Goal: Find specific page/section: Find specific page/section

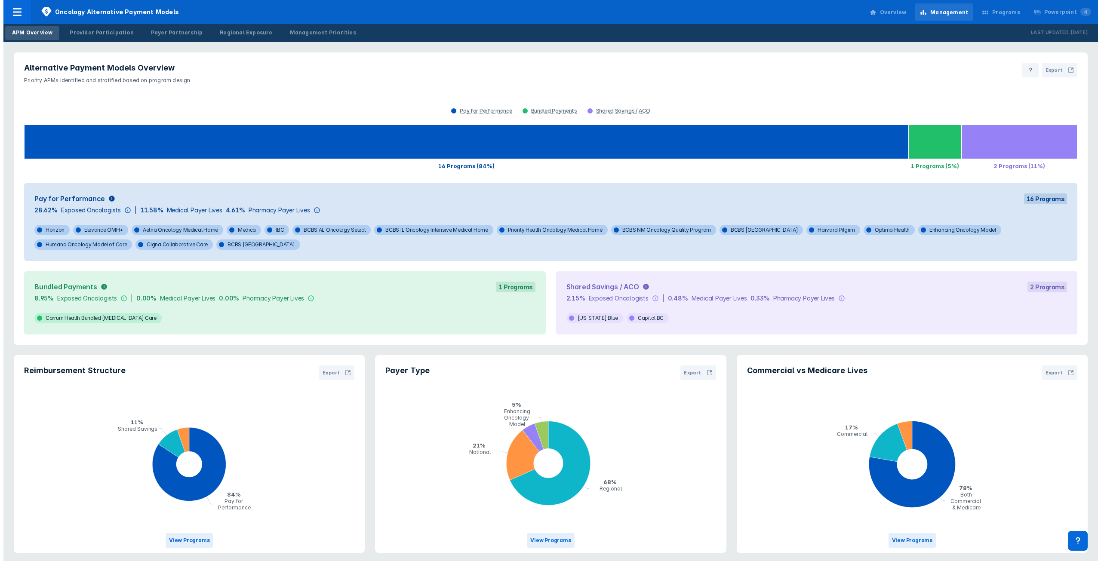
scroll to position [2, 0]
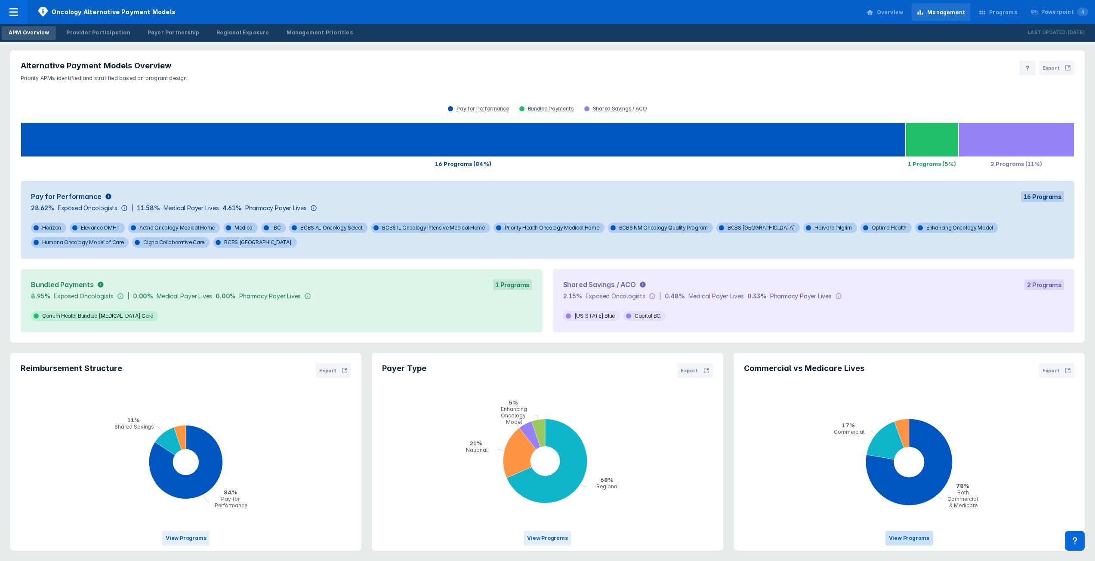
click at [913, 539] on button "View Programs" at bounding box center [908, 538] width 47 height 15
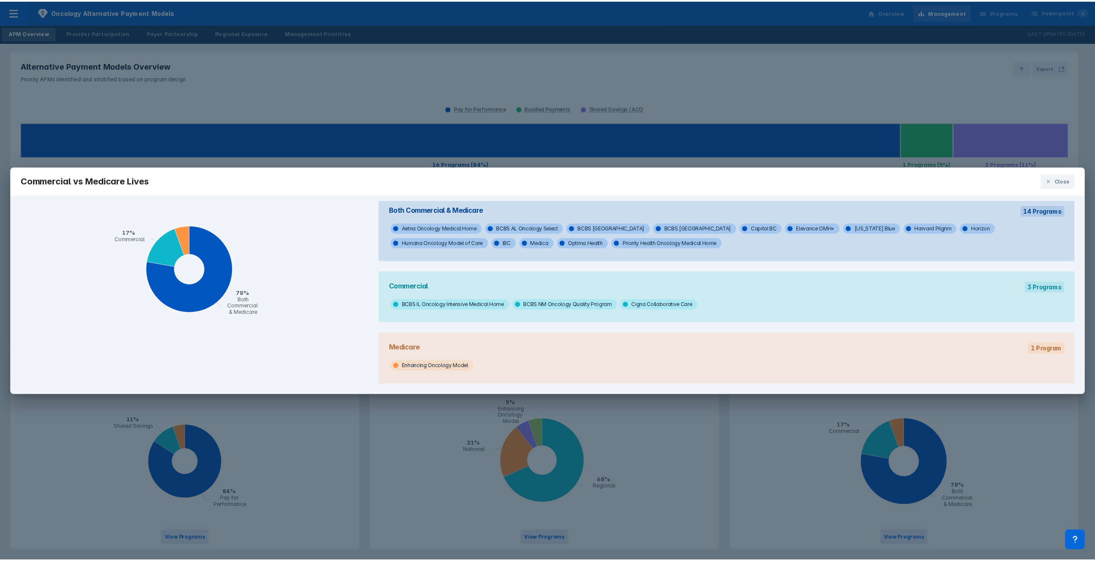
scroll to position [15, 0]
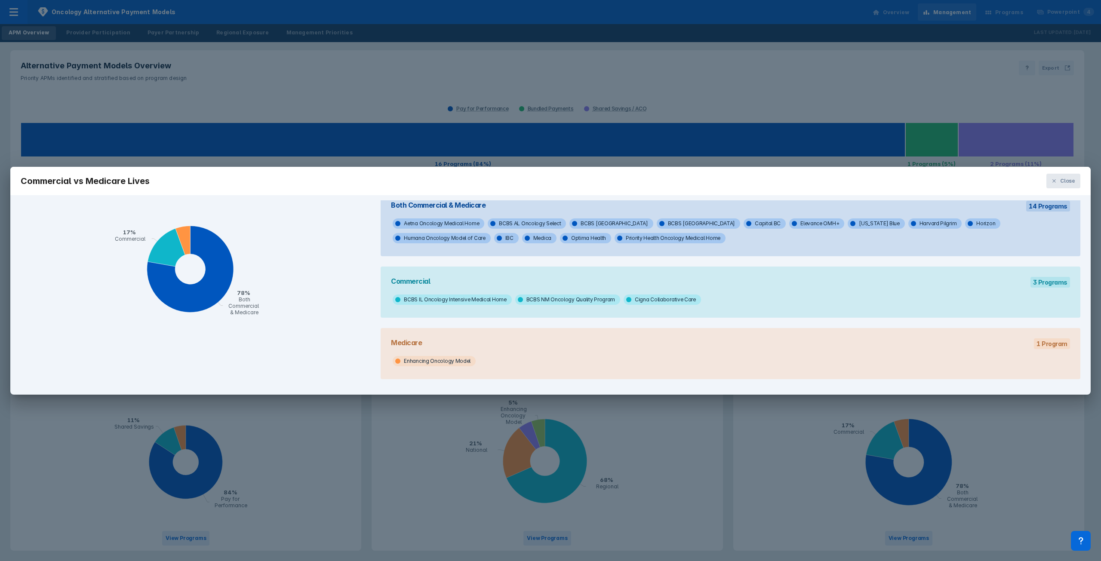
click at [1057, 184] on button "Close" at bounding box center [1064, 181] width 34 height 15
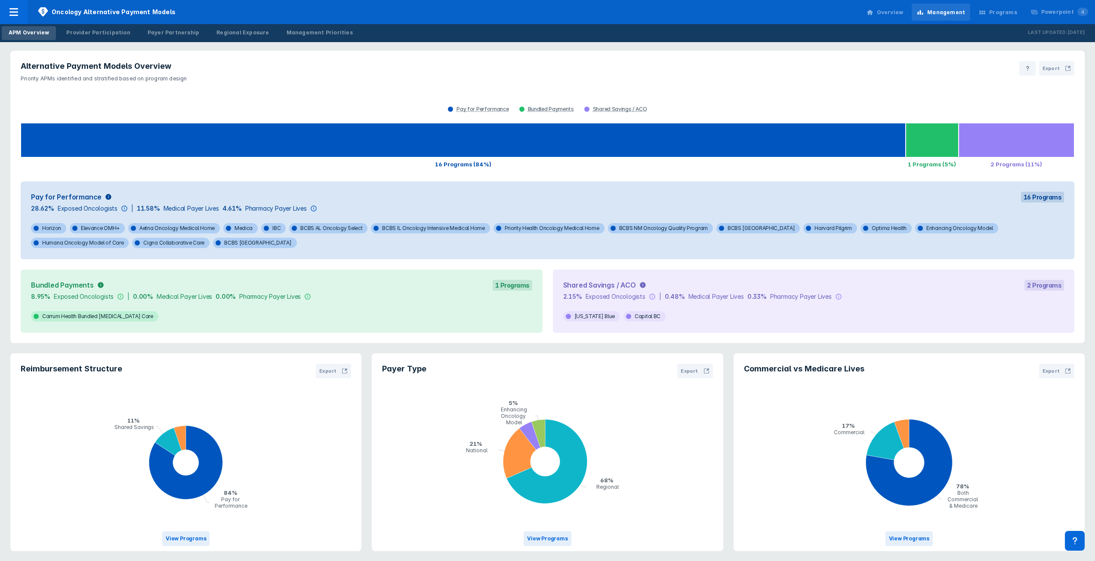
scroll to position [2, 0]
click at [96, 34] on div "Provider Participation" at bounding box center [98, 33] width 64 height 8
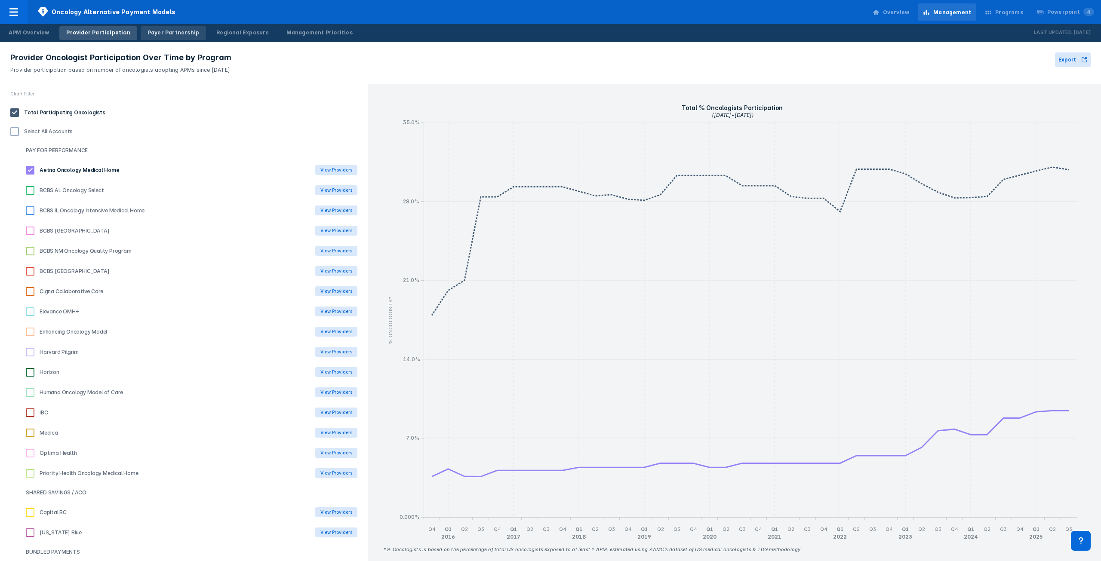
click at [154, 27] on link "Payer Partnership" at bounding box center [173, 33] width 65 height 14
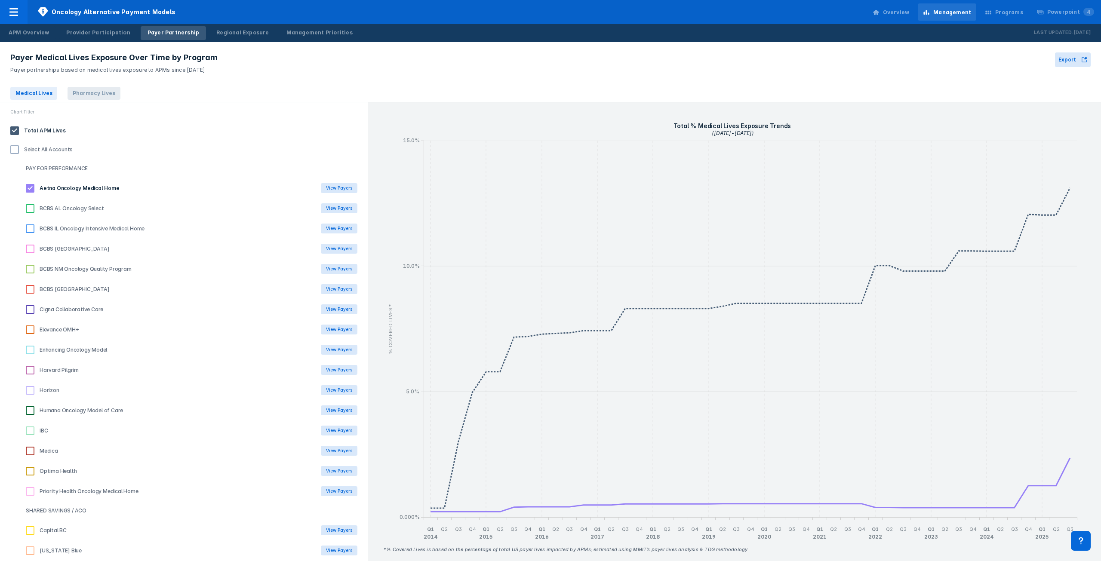
click at [81, 93] on span "Pharmacy Lives" at bounding box center [94, 93] width 52 height 13
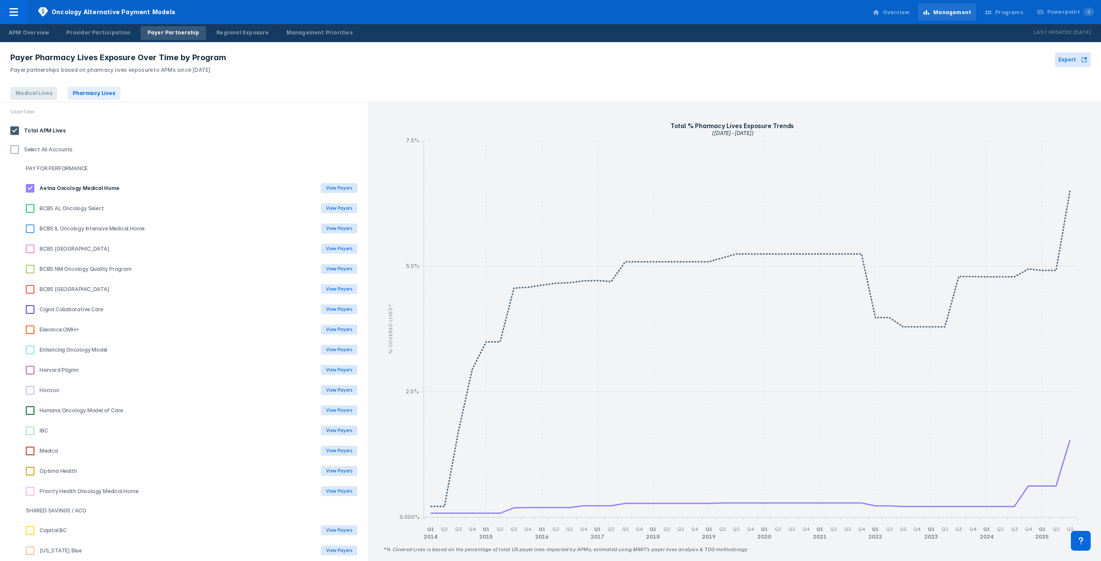
click at [45, 96] on span "Medical Lives" at bounding box center [33, 93] width 47 height 13
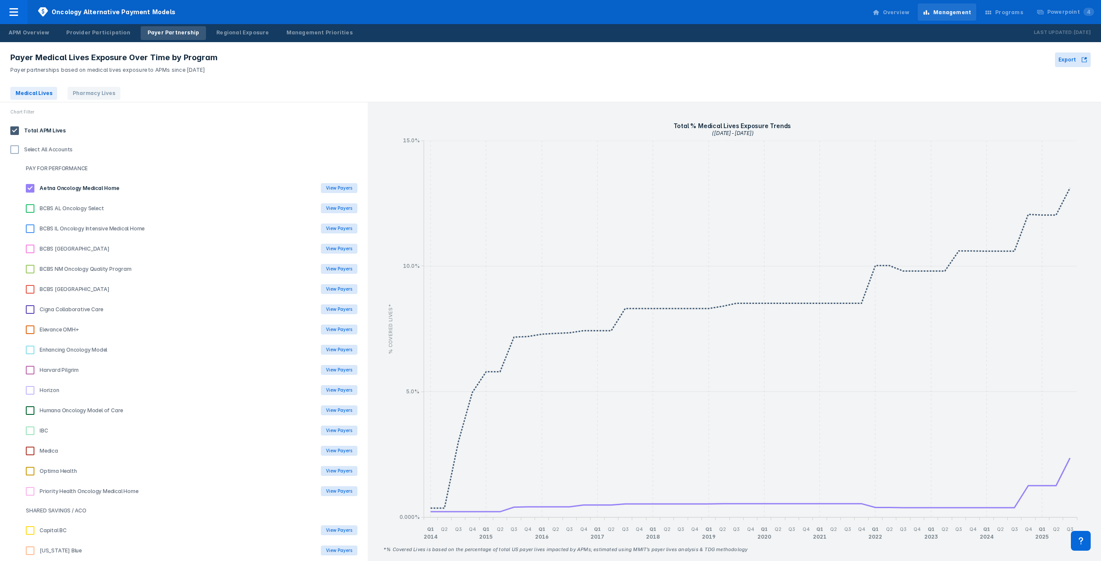
click at [29, 208] on Select "checkbox" at bounding box center [30, 208] width 9 height 9
checkbox Select "true"
click at [15, 152] on Accounts "checkbox" at bounding box center [14, 149] width 9 height 9
checkbox Accounts "true"
checkbox Home "true"
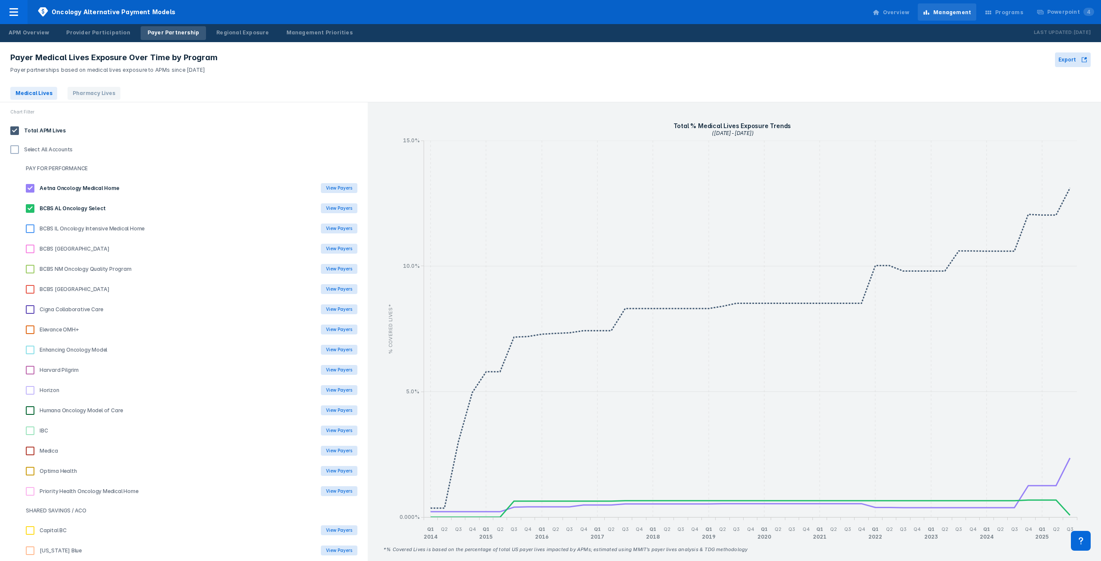
checkbox MN "true"
checkbox Program "true"
checkbox TN "true"
checkbox Care "true"
checkbox OMH\+ "true"
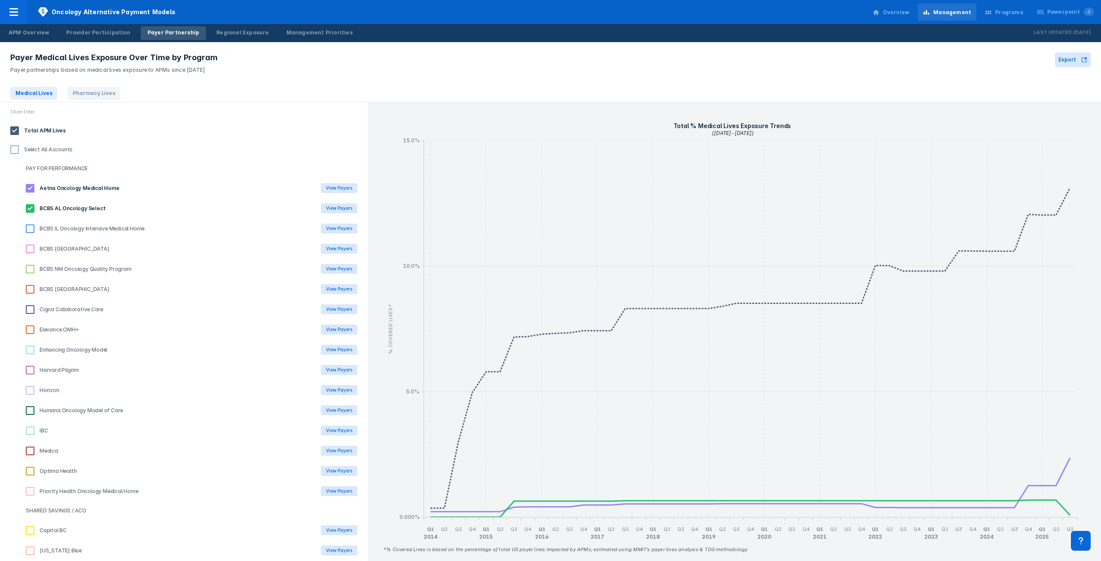
checkbox Model "true"
checkbox Pilgrim "true"
checkbox input "true"
checkbox Care "true"
checkbox input "true"
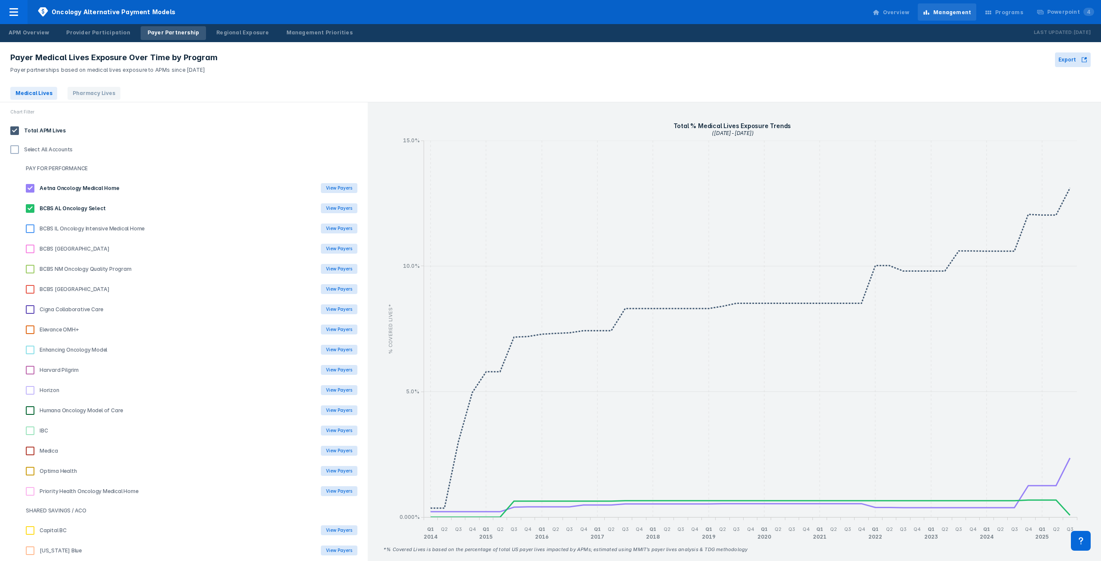
checkbox input "true"
checkbox Health "true"
checkbox Home "true"
checkbox BC "true"
checkbox Blue "true"
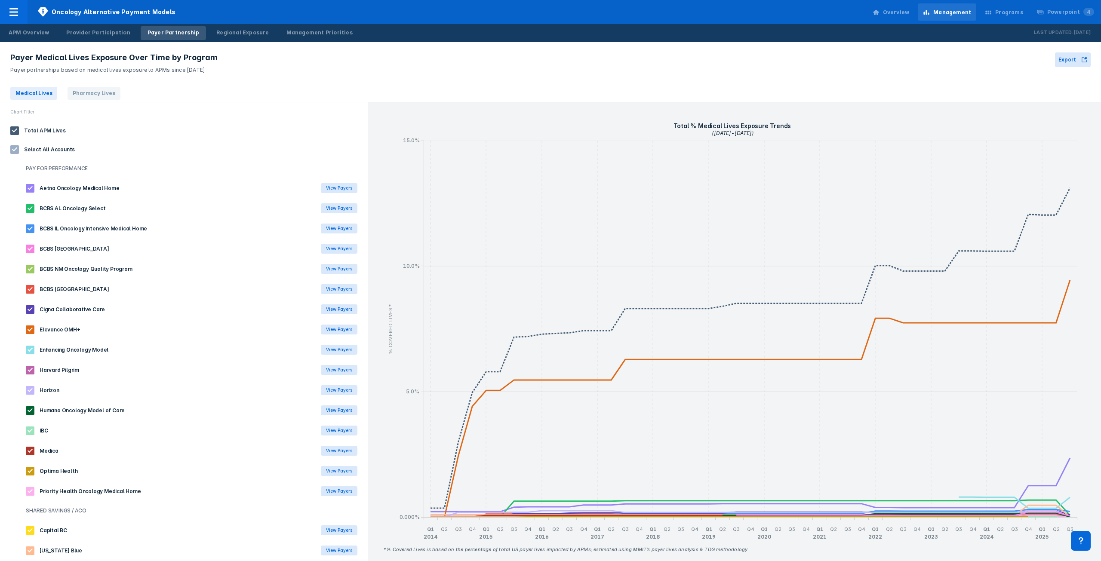
click at [31, 213] on div "BCBS AL Oncology Select View Payers" at bounding box center [191, 208] width 352 height 20
click at [28, 205] on Select "checkbox" at bounding box center [30, 208] width 9 height 9
checkbox Select "false"
click at [32, 227] on Home "checkbox" at bounding box center [30, 229] width 9 height 9
checkbox Home "false"
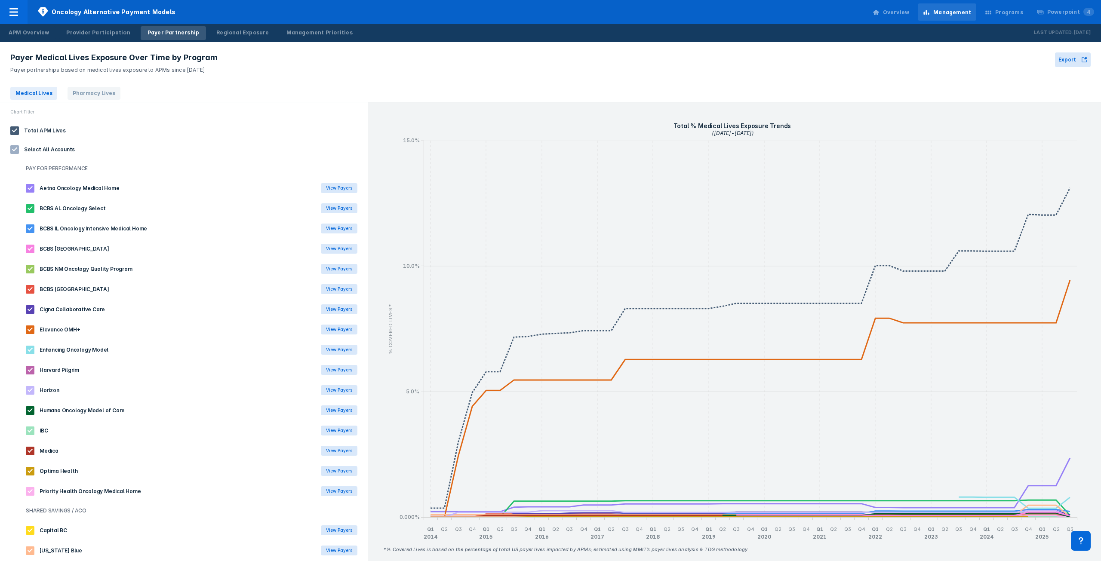
click at [31, 248] on MN "checkbox" at bounding box center [30, 249] width 9 height 9
checkbox MN "false"
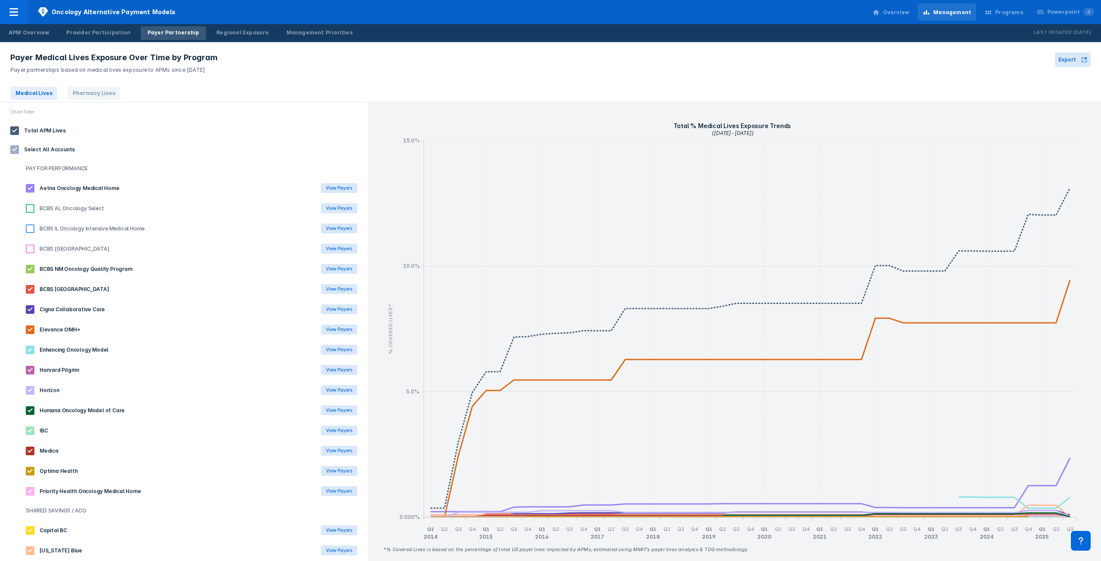
click at [31, 268] on Program "checkbox" at bounding box center [30, 269] width 9 height 9
checkbox Program "false"
click at [29, 289] on TN "checkbox" at bounding box center [30, 289] width 9 height 9
checkbox TN "false"
click at [29, 313] on Care "checkbox" at bounding box center [30, 309] width 9 height 9
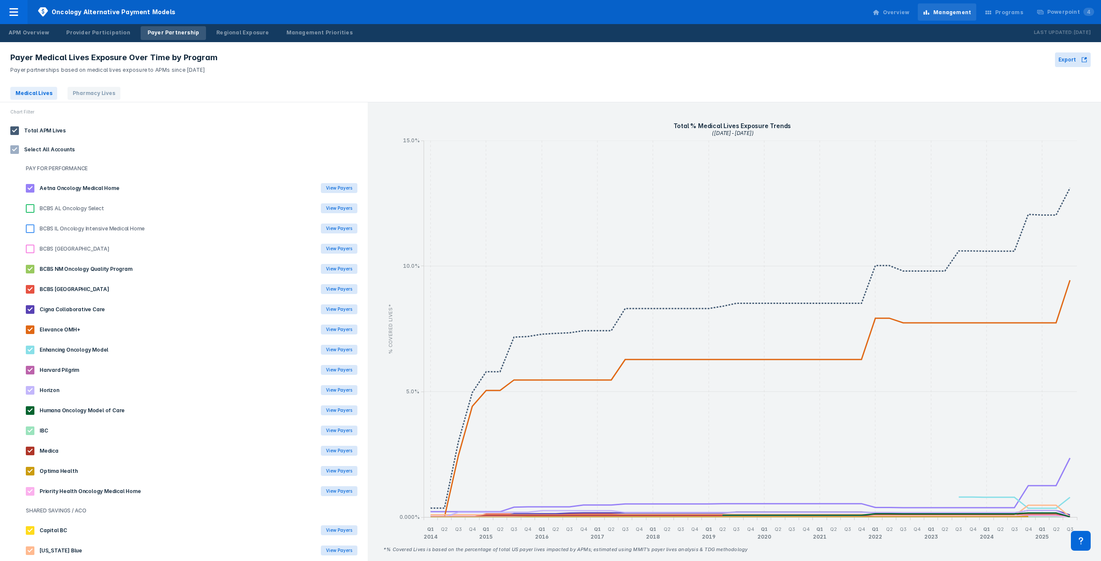
checkbox Care "false"
click at [29, 373] on Pilgrim "checkbox" at bounding box center [30, 370] width 9 height 9
checkbox Pilgrim "false"
click at [32, 453] on input "checkbox" at bounding box center [30, 451] width 9 height 9
checkbox input "false"
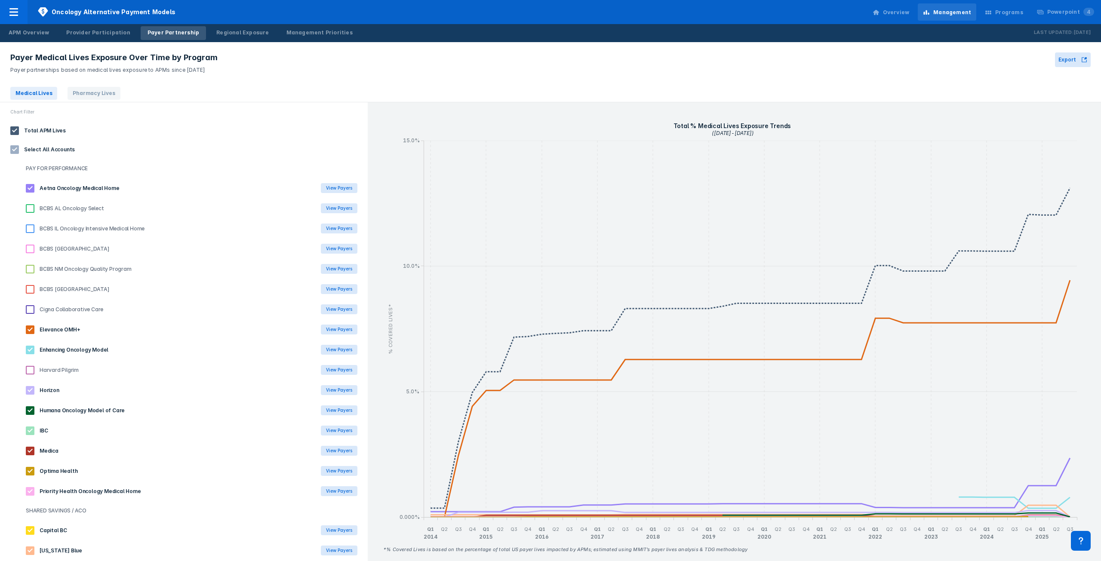
click at [32, 432] on input "checkbox" at bounding box center [30, 431] width 9 height 9
checkbox input "false"
click at [30, 410] on Care "checkbox" at bounding box center [30, 411] width 9 height 9
checkbox Care "false"
click at [29, 490] on Home "checkbox" at bounding box center [30, 491] width 9 height 9
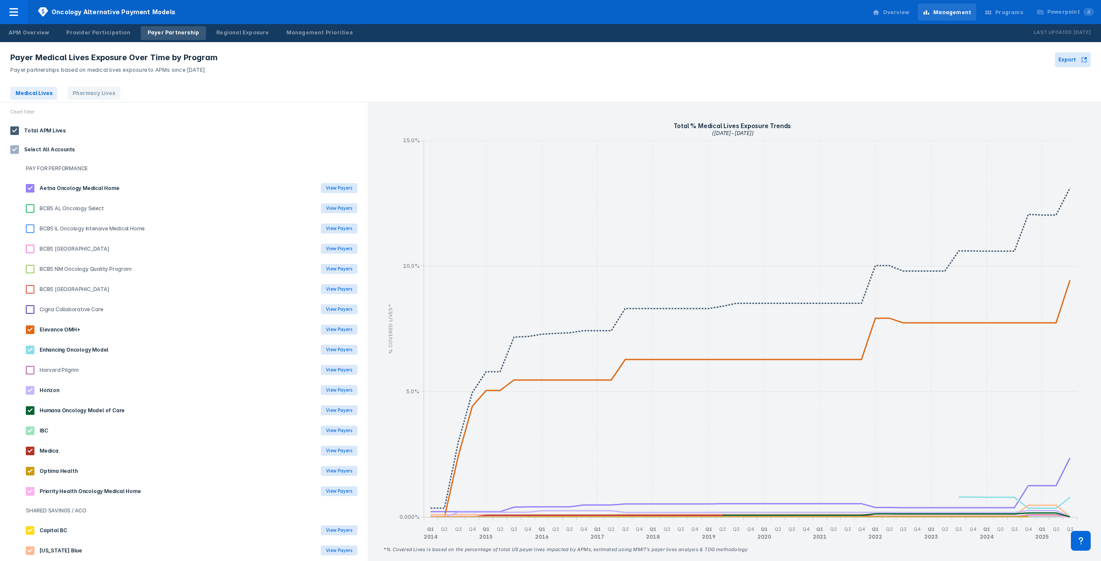
checkbox Home "false"
click at [27, 469] on Health "checkbox" at bounding box center [30, 471] width 9 height 9
checkbox Health "false"
click at [32, 536] on div "Capital BC View Payers" at bounding box center [191, 531] width 352 height 20
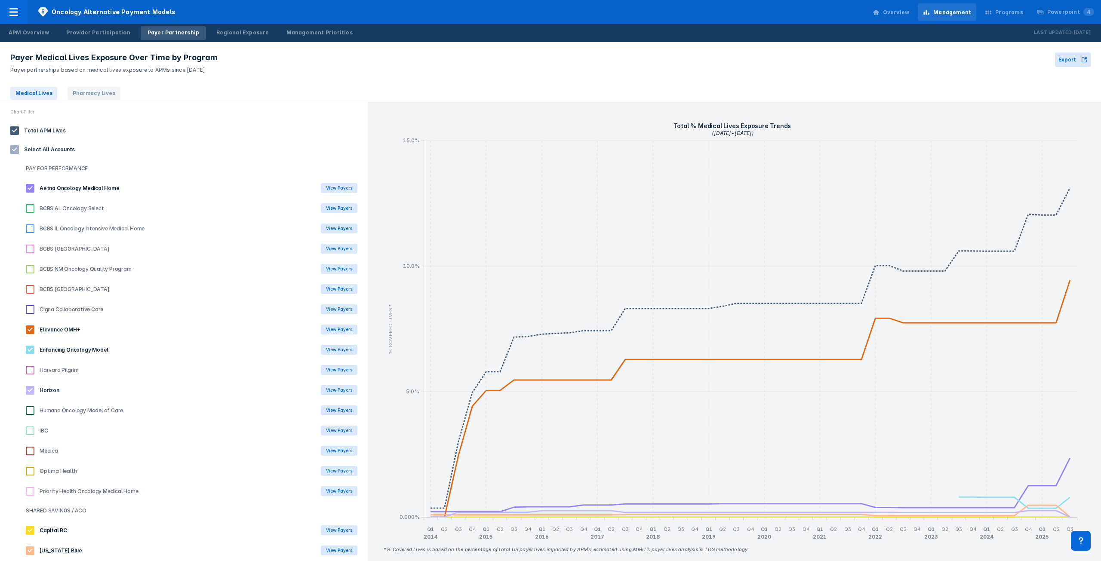
click at [31, 552] on Blue "checkbox" at bounding box center [30, 551] width 9 height 9
checkbox Blue "false"
click at [29, 531] on BC "checkbox" at bounding box center [30, 531] width 9 height 9
checkbox BC "false"
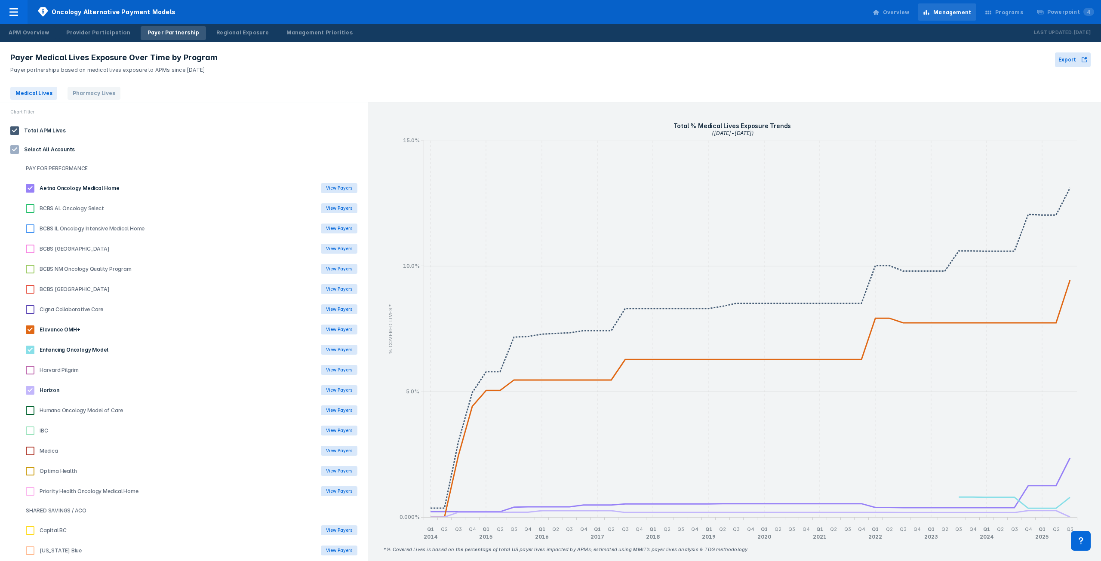
click at [30, 390] on input "checkbox" at bounding box center [30, 390] width 9 height 9
checkbox input "false"
click at [86, 93] on span "Pharmacy Lives" at bounding box center [94, 93] width 52 height 13
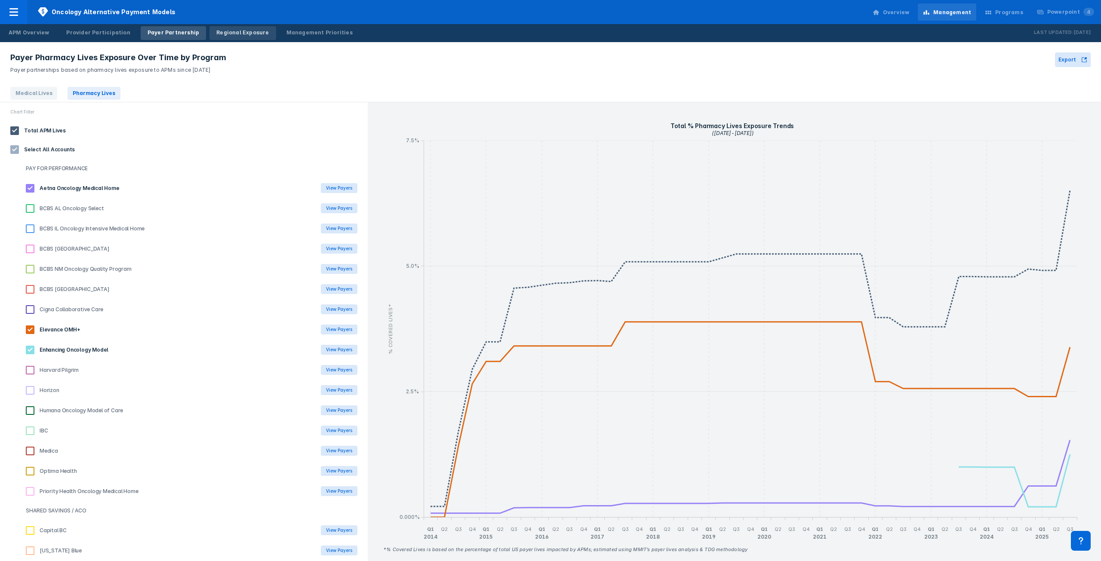
click at [237, 37] on link "Regional Exposure" at bounding box center [243, 33] width 66 height 14
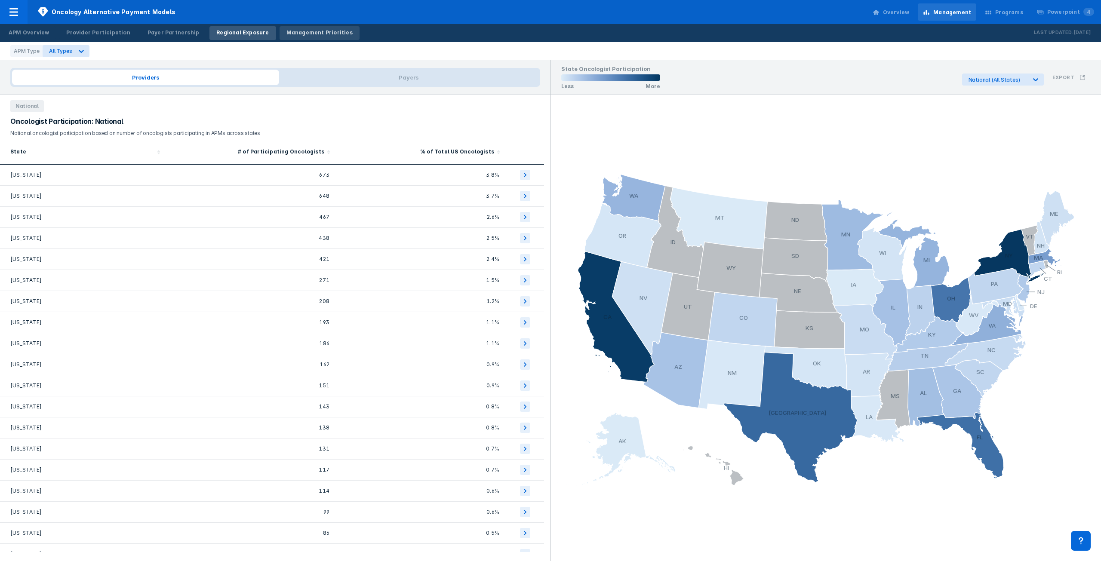
click at [298, 32] on div "Management Priorities" at bounding box center [320, 33] width 66 height 8
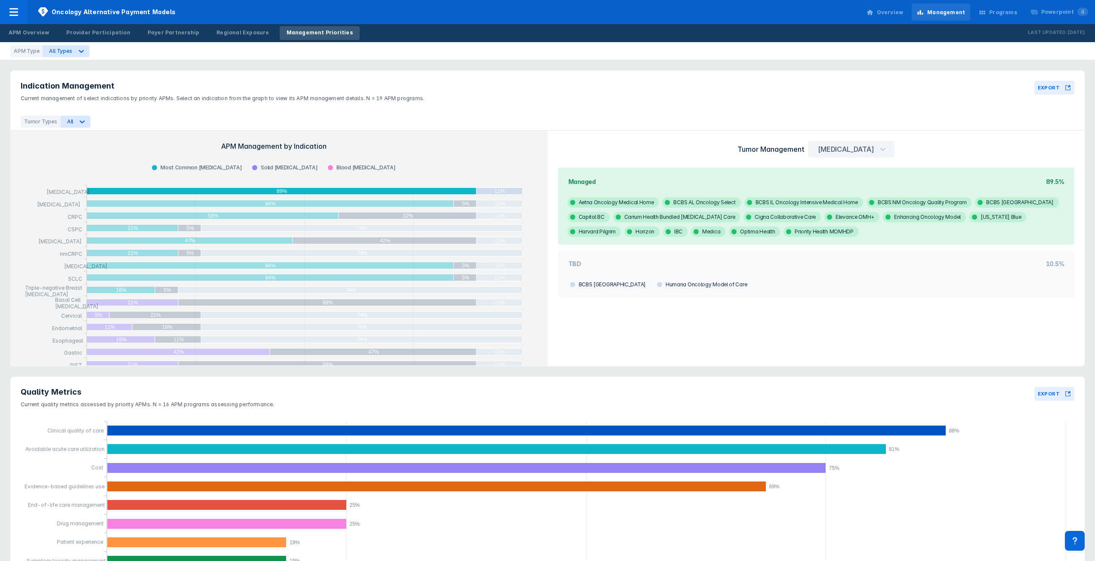
click at [986, 14] on icon at bounding box center [982, 12] width 7 height 7
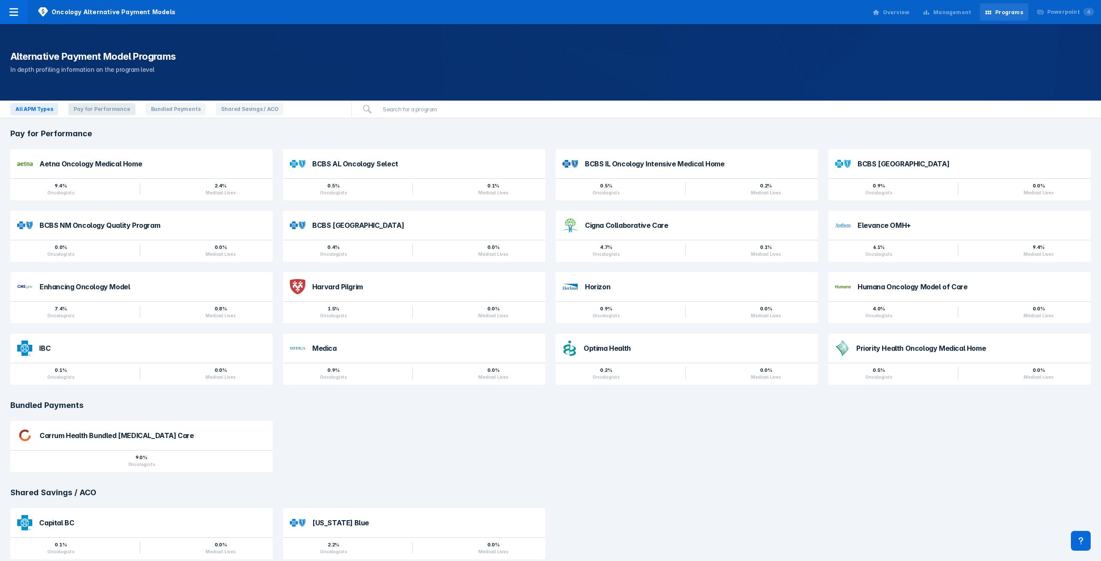
click at [124, 110] on span "Pay for Performance" at bounding box center [101, 109] width 67 height 12
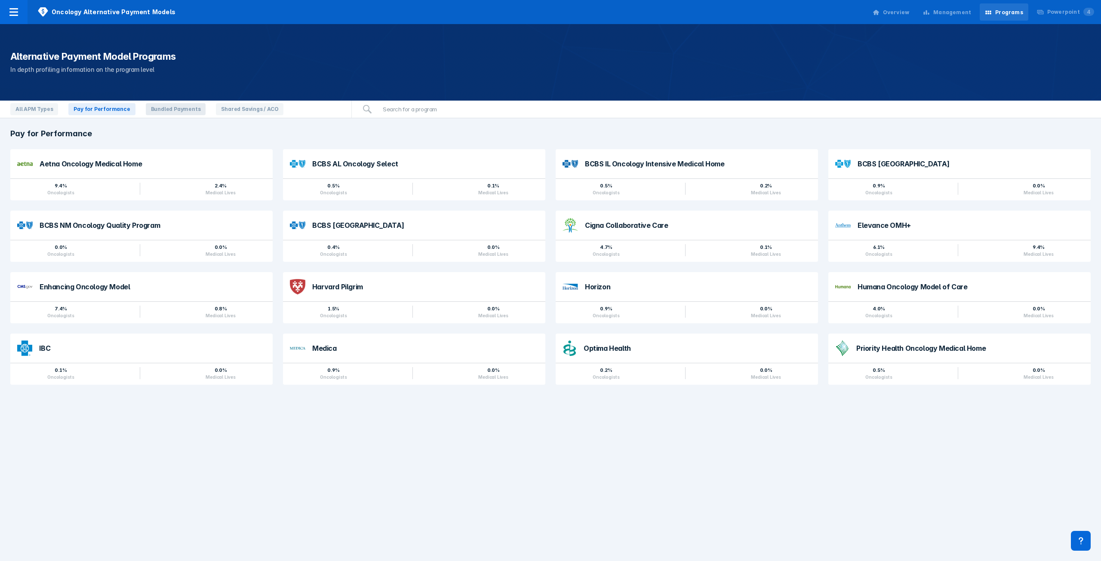
click at [172, 113] on span "Bundled Payments" at bounding box center [176, 109] width 60 height 12
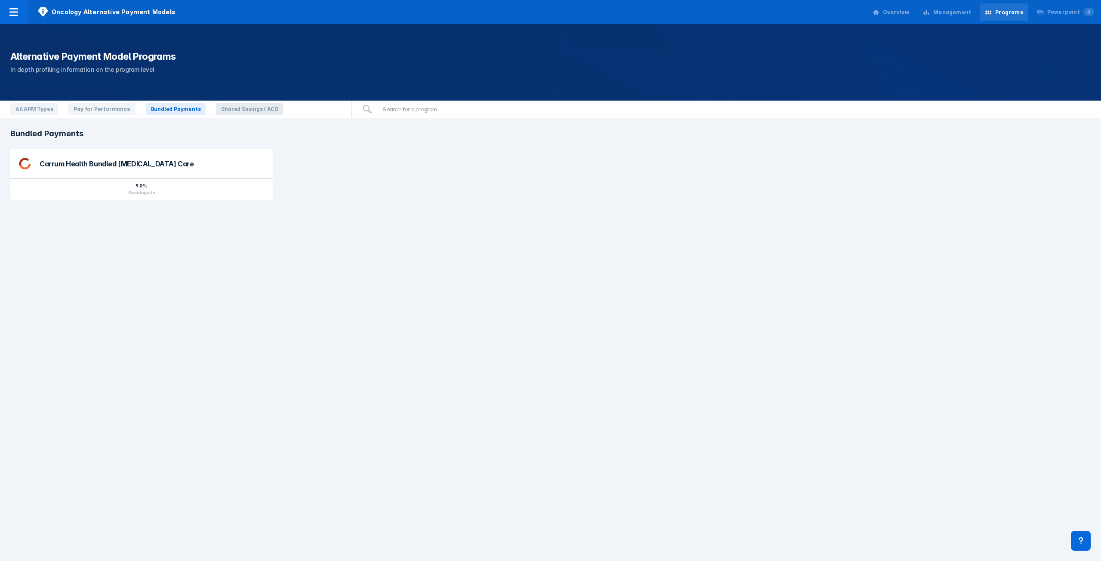
click at [224, 107] on span "Shared Savings / ACO" at bounding box center [250, 109] width 68 height 12
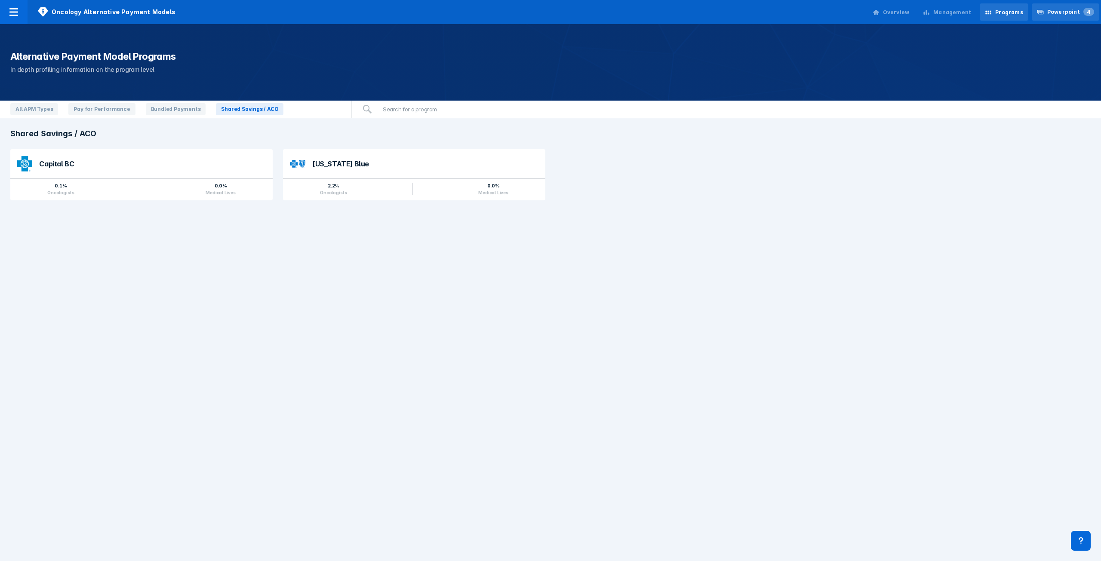
click at [1064, 11] on div "Powerpoint 4" at bounding box center [1071, 12] width 47 height 8
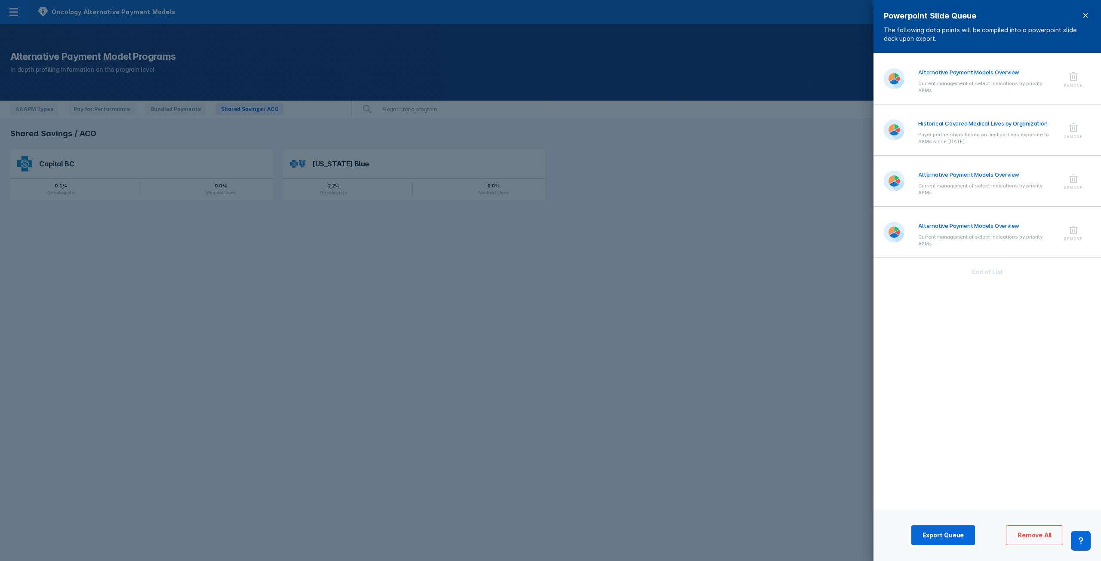
click at [1089, 15] on span at bounding box center [1086, 15] width 10 height 10
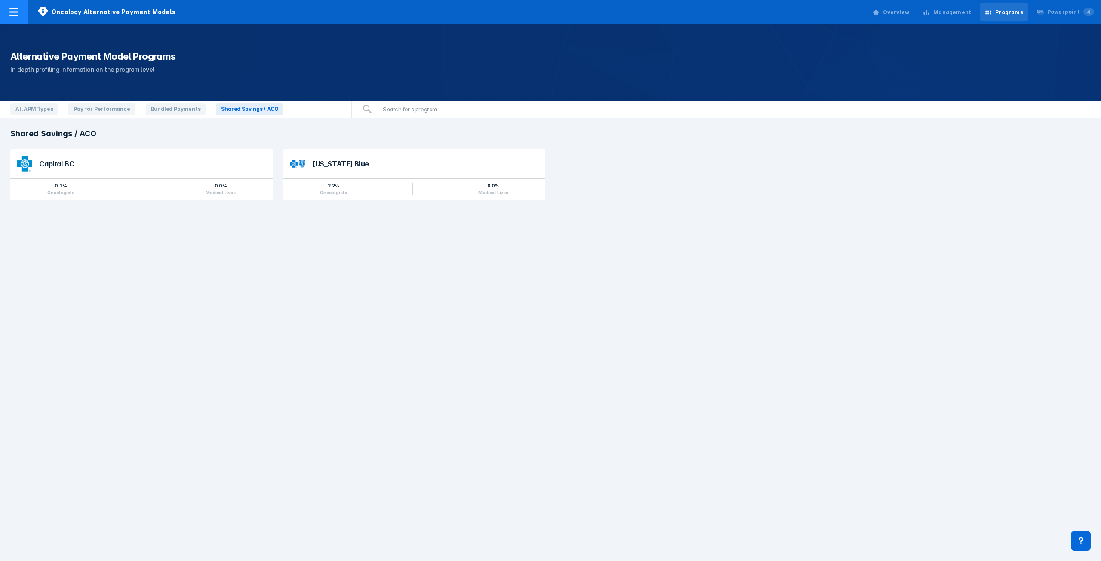
click at [14, 12] on icon at bounding box center [13, 12] width 9 height 8
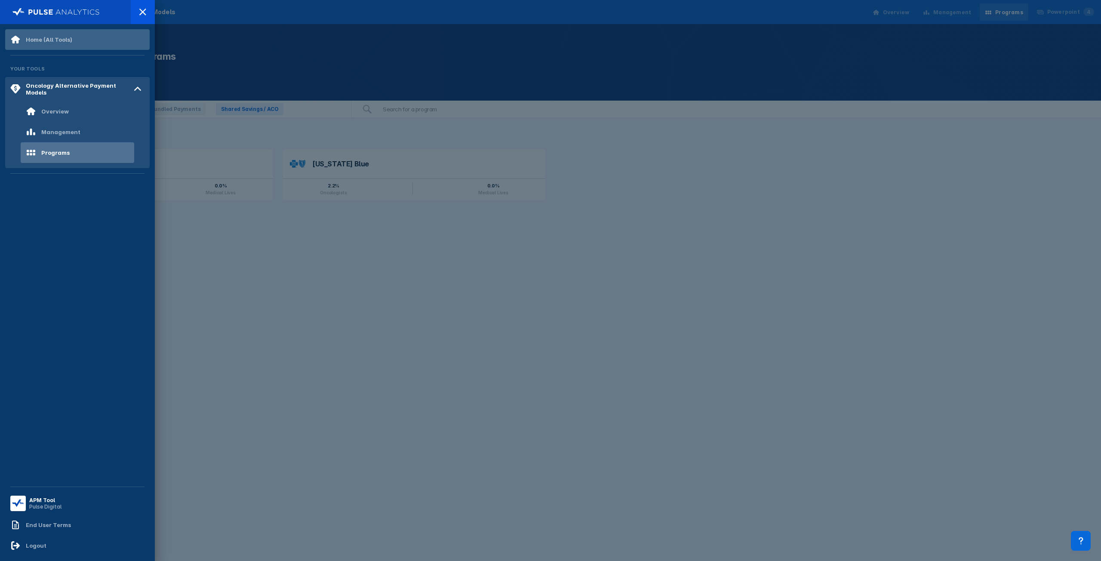
click at [67, 36] on div "Home (All Tools)" at bounding box center [49, 39] width 46 height 7
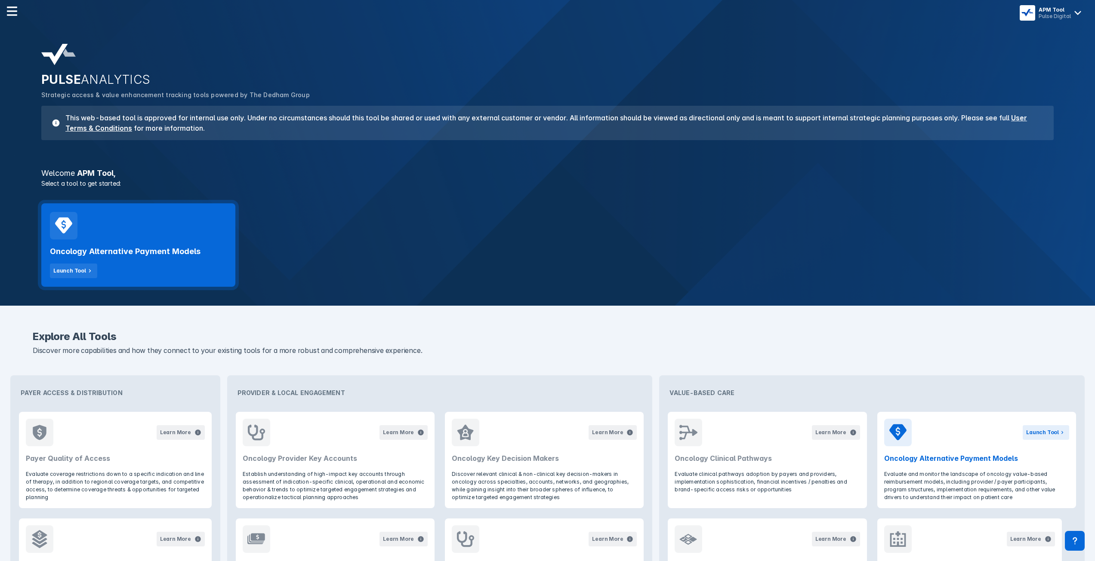
click at [149, 232] on div "Oncology Alternative Payment Models Launch Tool" at bounding box center [138, 244] width 194 height 83
click at [1073, 12] on icon at bounding box center [1078, 13] width 14 height 14
click at [1034, 39] on span "Logout" at bounding box center [1033, 36] width 20 height 7
click at [133, 249] on h2 "Oncology Alternative Payment Models" at bounding box center [125, 252] width 151 height 10
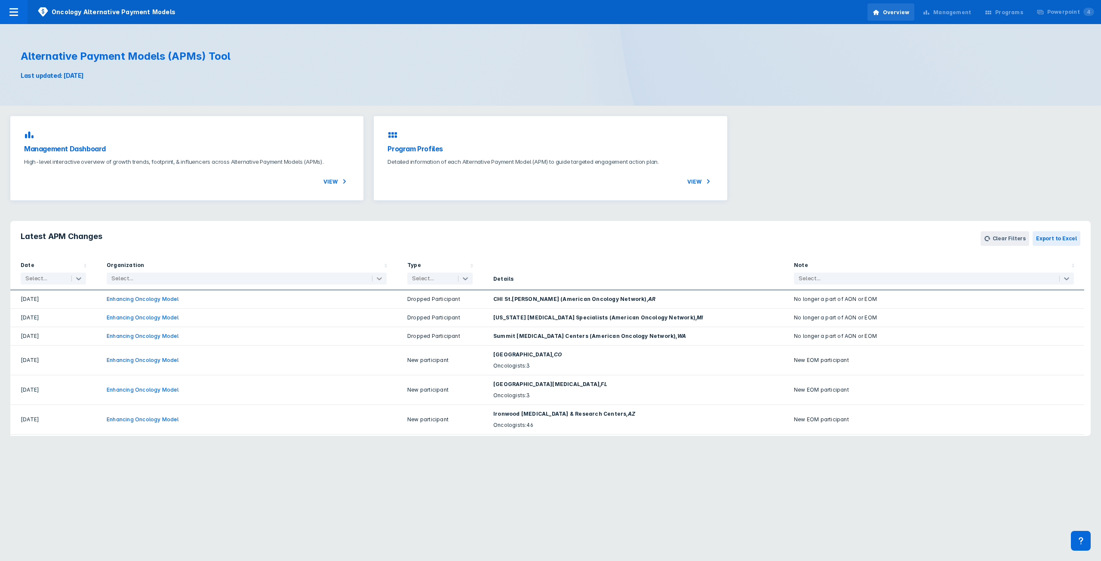
click at [374, 280] on div at bounding box center [380, 279] width 14 height 10
drag, startPoint x: 492, startPoint y: 300, endPoint x: 613, endPoint y: 304, distance: 121.0
click at [613, 304] on div "CHI St.[PERSON_NAME] (American Oncology Network) , [GEOGRAPHIC_DATA]" at bounding box center [633, 299] width 301 height 18
copy span "CHI St.[PERSON_NAME] (American Oncology Network)"
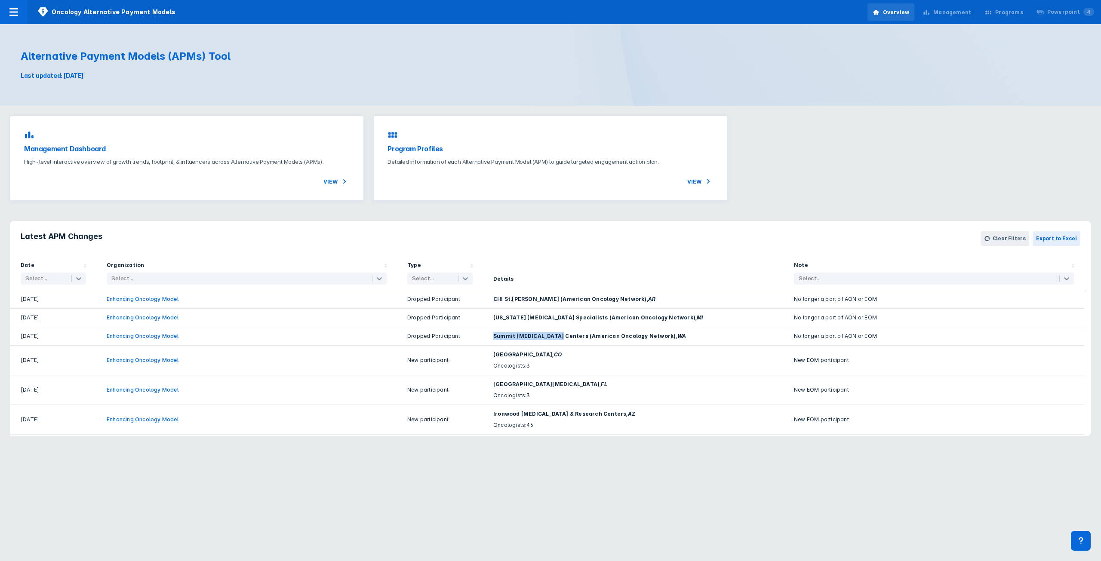
drag, startPoint x: 494, startPoint y: 334, endPoint x: 556, endPoint y: 338, distance: 62.1
click at [556, 338] on span "Summit [MEDICAL_DATA] Centers (American Oncology Network) , [GEOGRAPHIC_DATA]" at bounding box center [589, 336] width 193 height 6
copy span "Summit [MEDICAL_DATA] Centers"
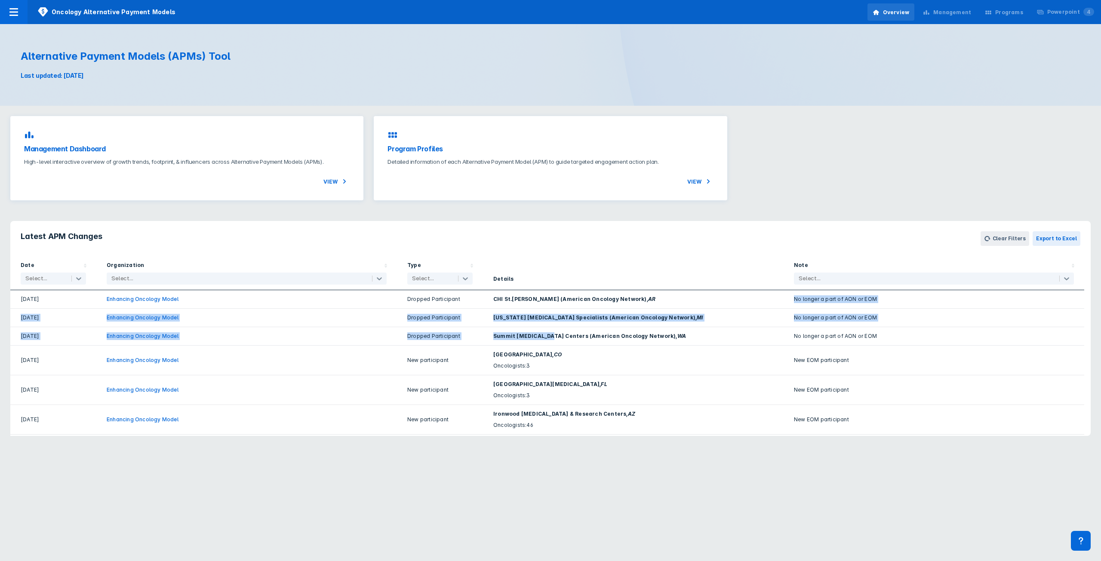
drag, startPoint x: 626, startPoint y: 298, endPoint x: 553, endPoint y: 337, distance: 83.2
click at [549, 337] on div "[DATE] Enhancing Oncology Model Dropped Participant CHI St.[PERSON_NAME] (Ameri…" at bounding box center [550, 416] width 1081 height 252
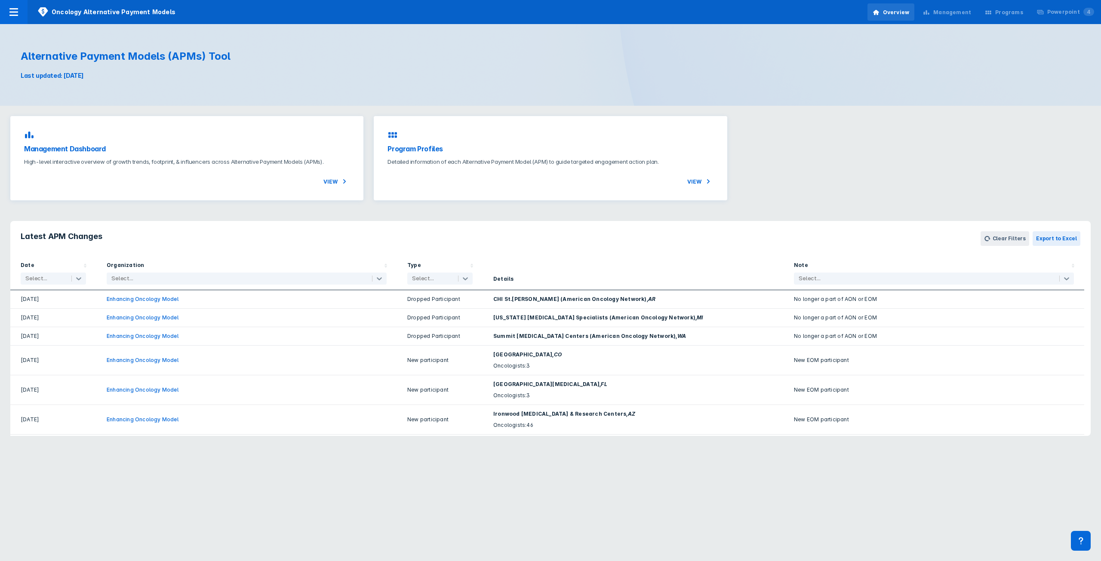
click at [555, 338] on span "Summit [MEDICAL_DATA] Centers (American Oncology Network) , [GEOGRAPHIC_DATA]" at bounding box center [589, 336] width 193 height 6
drag, startPoint x: 555, startPoint y: 338, endPoint x: 490, endPoint y: 331, distance: 65.8
click at [490, 331] on div "Summit [MEDICAL_DATA] Centers (American Oncology Network) , [GEOGRAPHIC_DATA]" at bounding box center [633, 336] width 301 height 18
